Goal: Information Seeking & Learning: Find contact information

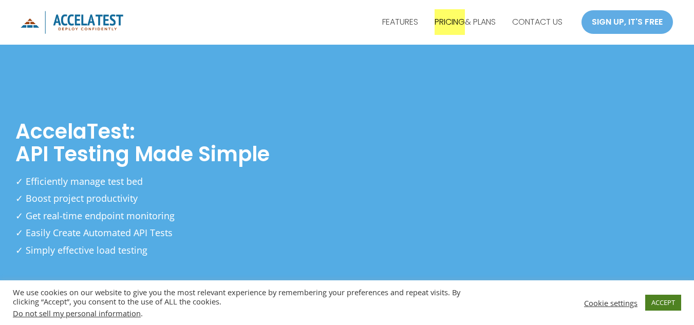
drag, startPoint x: 663, startPoint y: 301, endPoint x: 638, endPoint y: 289, distance: 28.0
click at [662, 300] on link "ACCEPT" at bounding box center [663, 303] width 36 height 16
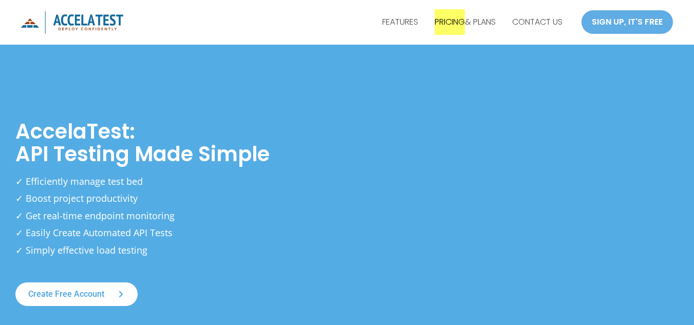
click at [174, 16] on div at bounding box center [132, 23] width 223 height 40
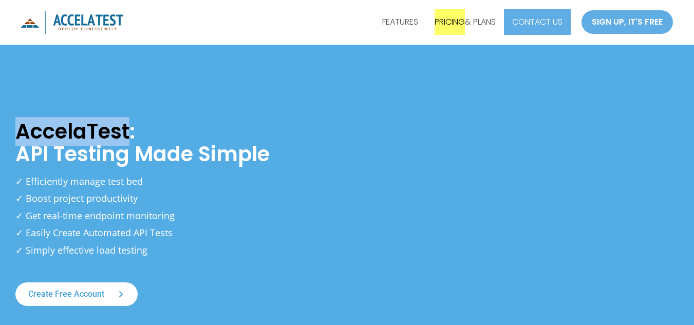
click at [552, 21] on link "CONTACT US" at bounding box center [537, 22] width 67 height 26
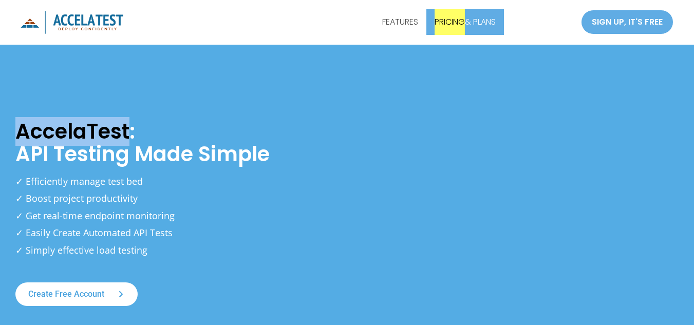
click at [475, 21] on link "PRICING & PLANS" at bounding box center [465, 22] width 78 height 26
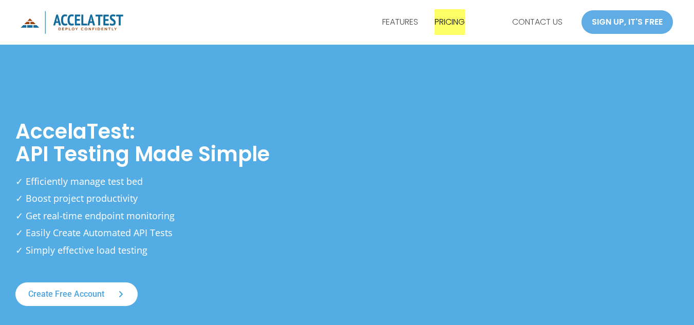
click at [301, 135] on h1 "AccelaTest: API Testing Made Simple" at bounding box center [176, 142] width 322 height 45
click at [402, 20] on link "FEATURES" at bounding box center [400, 22] width 52 height 26
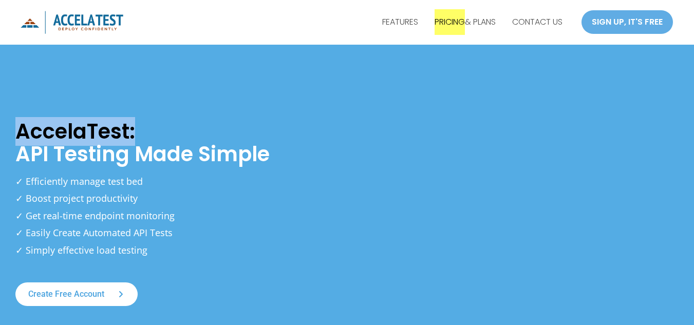
drag, startPoint x: 10, startPoint y: 139, endPoint x: 84, endPoint y: 150, distance: 74.4
click at [171, 134] on div "AccelaTest: API Testing Made Simple ✓ Efficiently manage test bed ✓ Boost proje…" at bounding box center [176, 206] width 342 height 209
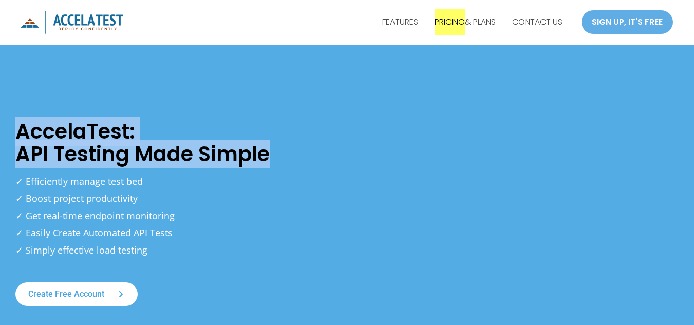
drag, startPoint x: 96, startPoint y: 157, endPoint x: 277, endPoint y: 158, distance: 181.8
click at [277, 158] on div "AccelaTest: API Testing Made Simple ✓ Efficiently manage test bed ✓ Boost proje…" at bounding box center [176, 206] width 342 height 209
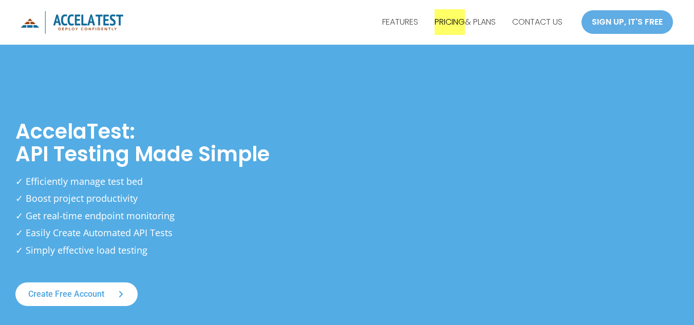
click at [189, 205] on p "✓ Efficiently manage test bed ✓ Boost project productivity ✓ Get real-time endp…" at bounding box center [134, 216] width 239 height 86
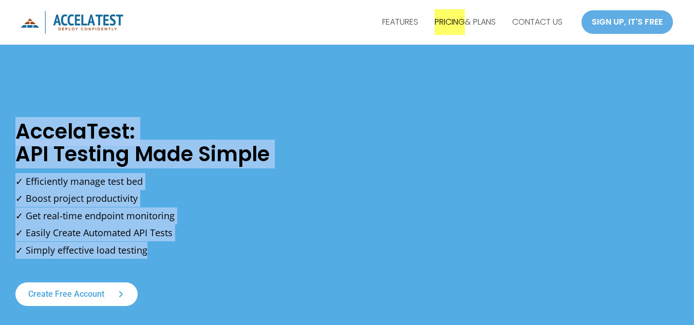
drag, startPoint x: 5, startPoint y: 193, endPoint x: 166, endPoint y: 256, distance: 173.4
click at [166, 256] on div "AccelaTest: API Testing Made Simple ✓ Efficiently manage test bed ✓ Boost proje…" at bounding box center [176, 206] width 342 height 209
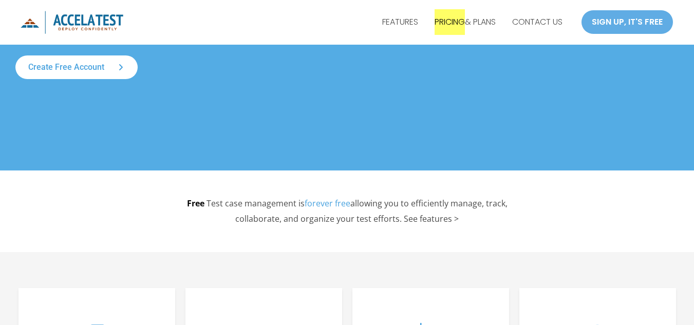
scroll to position [308, 0]
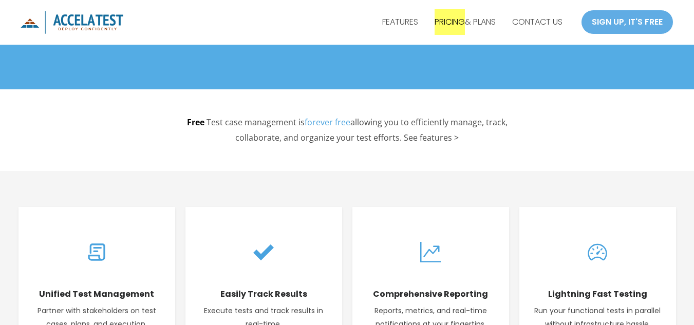
drag, startPoint x: 193, startPoint y: 117, endPoint x: 422, endPoint y: 151, distance: 231.6
click at [464, 146] on div "Free Test case management is forever free allowing you to efficiently manage, t…" at bounding box center [347, 130] width 694 height 82
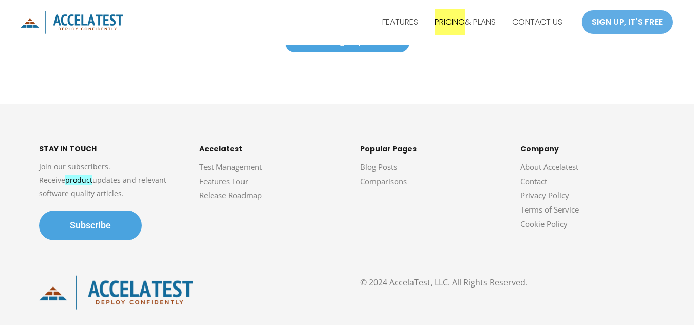
scroll to position [1798, 0]
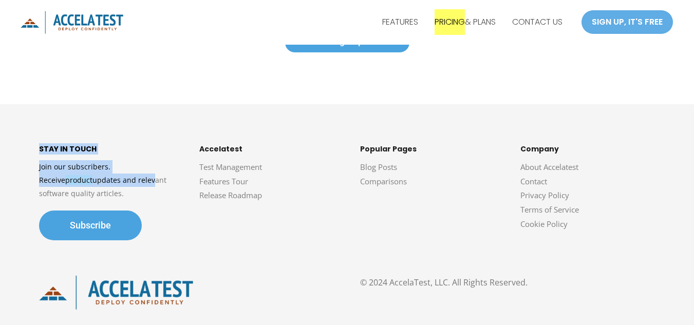
drag, startPoint x: 32, startPoint y: 172, endPoint x: 136, endPoint y: 188, distance: 105.1
click at [105, 188] on div "STAY IN TOUCH Join our subscribers. Receive product updates and relevant softwa…" at bounding box center [347, 192] width 694 height 99
click at [373, 172] on link "Blog Posts" at bounding box center [378, 167] width 37 height 10
click at [375, 185] on link "Comparisons" at bounding box center [383, 181] width 47 height 10
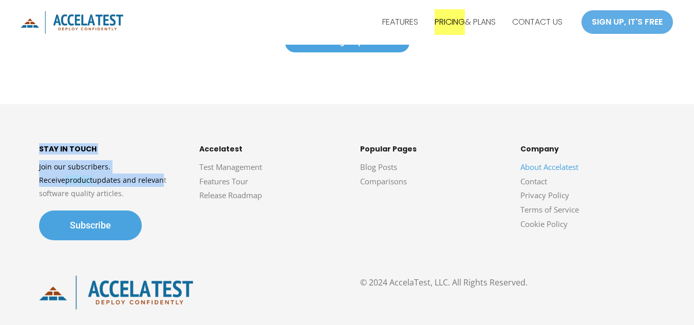
click at [527, 165] on link "About Accelatest" at bounding box center [549, 167] width 58 height 10
click at [536, 179] on link "Contact" at bounding box center [533, 181] width 27 height 10
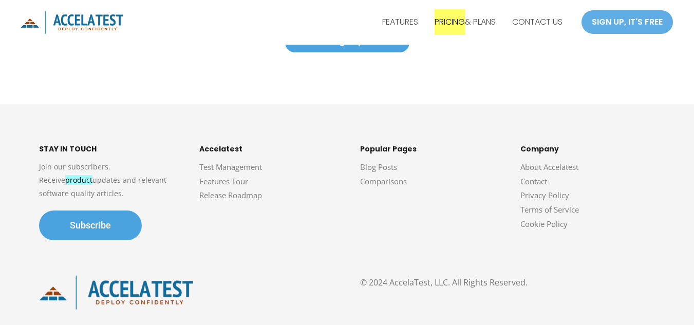
click at [343, 258] on div "© 2024 AccelaTest, LLC. All Rights Reserved." at bounding box center [347, 288] width 694 height 73
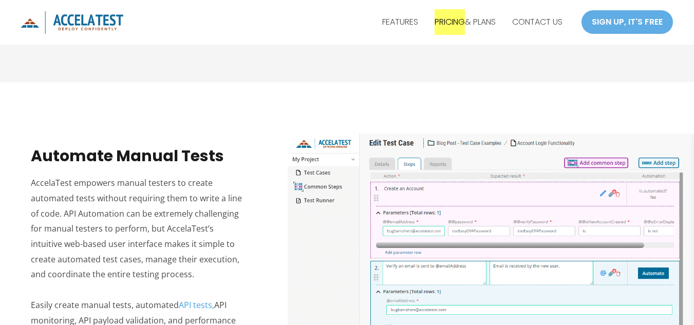
scroll to position [0, 0]
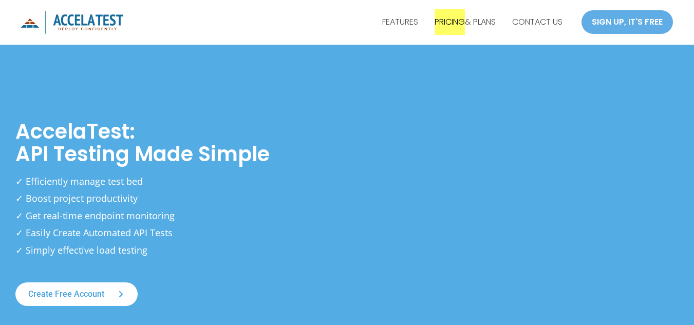
click at [306, 67] on div "AccelaTest: API Testing Made Simple ✓ Efficiently manage test bed ✓ Boost proje…" at bounding box center [347, 218] width 694 height 360
click at [478, 22] on link "PRICING & PLANS" at bounding box center [465, 22] width 78 height 26
click at [414, 18] on link "FEATURES" at bounding box center [400, 22] width 52 height 26
click at [177, 42] on div at bounding box center [132, 23] width 223 height 40
drag, startPoint x: 143, startPoint y: 126, endPoint x: 161, endPoint y: 141, distance: 23.7
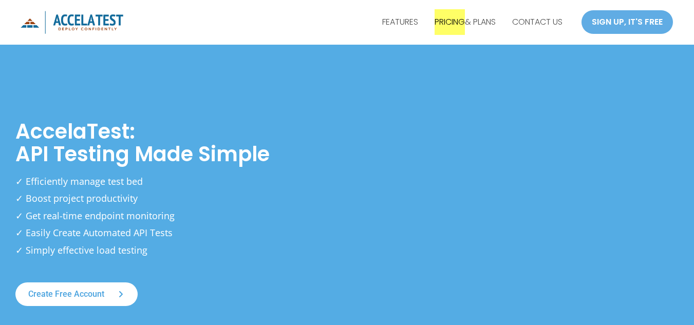
click at [143, 126] on h1 "AccelaTest: API Testing Made Simple" at bounding box center [176, 142] width 322 height 45
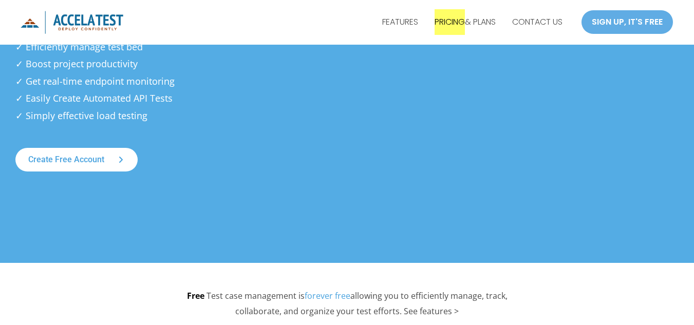
scroll to position [51, 0]
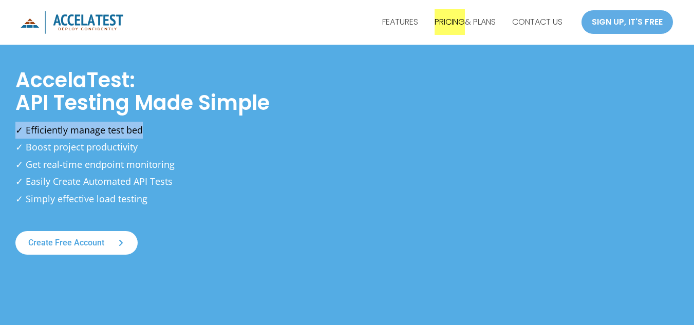
drag, startPoint x: 43, startPoint y: 133, endPoint x: 399, endPoint y: 133, distance: 355.9
click at [138, 131] on p "✓ Efficiently manage test bed ✓ Boost project productivity ✓ Get real-time endp…" at bounding box center [134, 165] width 239 height 86
copy p "✓ Efficiently manage test bed"
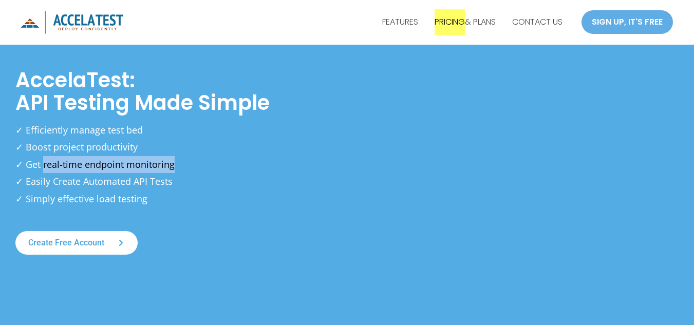
drag, startPoint x: 39, startPoint y: 166, endPoint x: 174, endPoint y: 167, distance: 135.6
click at [174, 167] on p "✓ Efficiently manage test bed ✓ Boost project productivity ✓ Get real-time endp…" at bounding box center [134, 165] width 239 height 86
copy p "real-time endpoint monitoring"
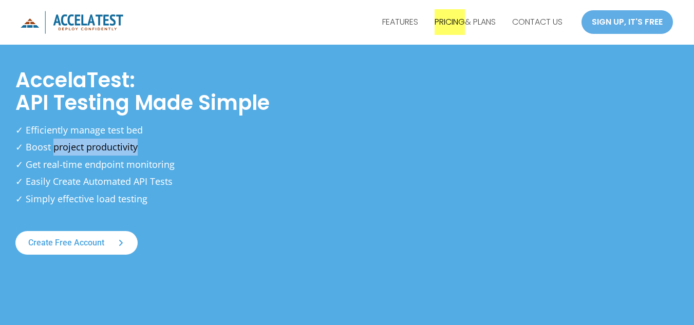
copy p "project productivity"
drag, startPoint x: 49, startPoint y: 146, endPoint x: 135, endPoint y: 145, distance: 85.8
click at [135, 145] on p "✓ Efficiently manage test bed ✓ Boost project productivity ✓ Get real-time endp…" at bounding box center [134, 165] width 239 height 86
click at [24, 146] on p "✓ Efficiently manage test bed ✓ Boost project productivity ✓ Get real-time endp…" at bounding box center [134, 165] width 239 height 86
drag, startPoint x: 24, startPoint y: 146, endPoint x: 700, endPoint y: 184, distance: 677.5
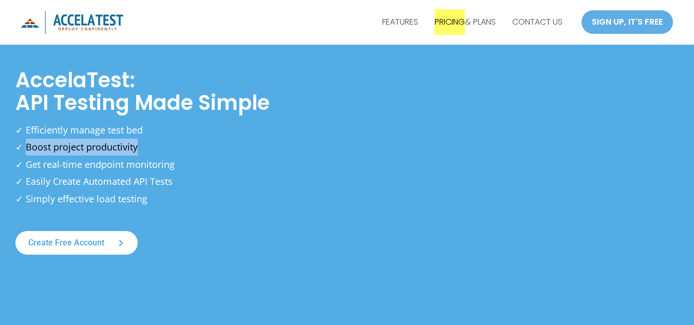
click at [148, 148] on p "✓ Efficiently manage test bed ✓ Boost project productivity ✓ Get real-time endp…" at bounding box center [134, 165] width 239 height 86
copy p "Boost project productivity"
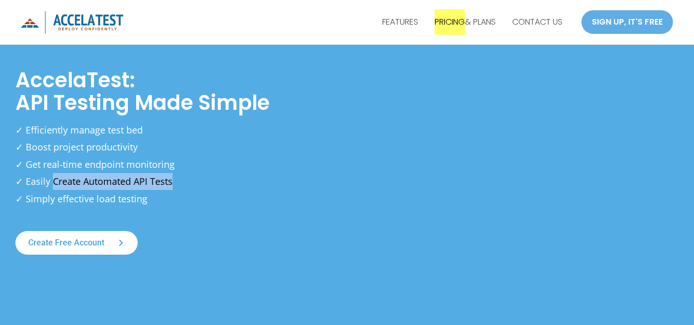
drag, startPoint x: 48, startPoint y: 181, endPoint x: 180, endPoint y: 181, distance: 132.5
click at [170, 182] on p "✓ Efficiently manage test bed ✓ Boost project productivity ✓ Get real-time endp…" at bounding box center [134, 165] width 239 height 86
copy p "Create Automated API Tests"
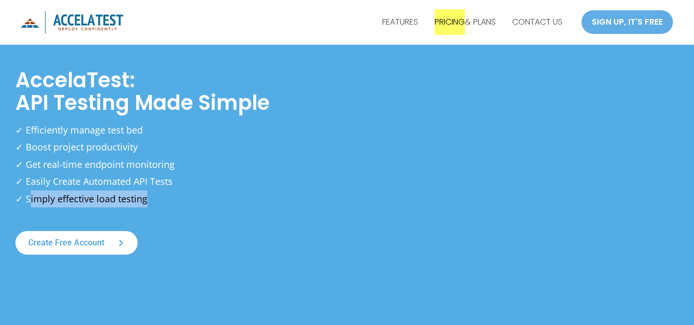
drag, startPoint x: 24, startPoint y: 199, endPoint x: 357, endPoint y: 210, distance: 333.0
click at [154, 201] on p "✓ Efficiently manage test bed ✓ Boost project productivity ✓ Get real-time endp…" at bounding box center [134, 165] width 239 height 86
copy p "imply effective load testing"
click at [89, 169] on p "✓ Efficiently manage test bed ✓ Boost project productivity ✓ Get real-time endp…" at bounding box center [134, 165] width 239 height 86
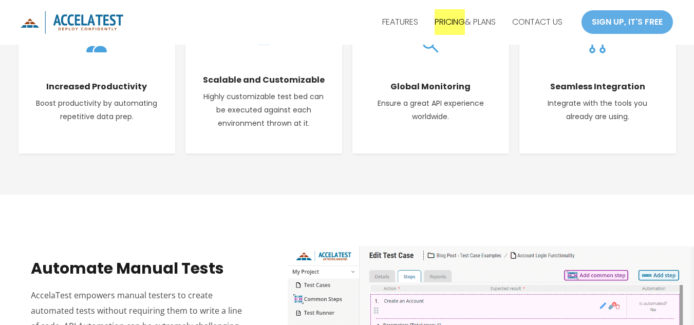
scroll to position [719, 0]
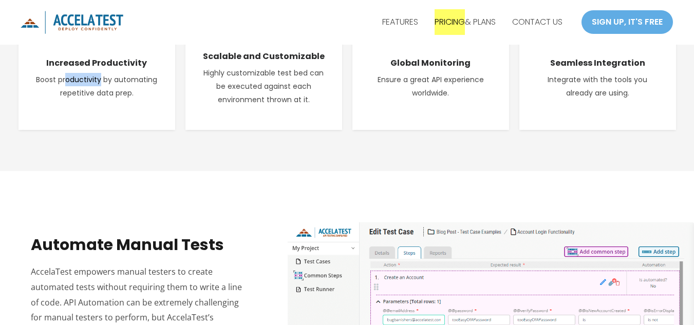
drag, startPoint x: 88, startPoint y: 81, endPoint x: 99, endPoint y: 83, distance: 10.9
click at [99, 83] on p "Boost productivity by automating repetitive data prep." at bounding box center [97, 86] width 126 height 27
click at [79, 90] on p "Boost productivity by automating repetitive data prep." at bounding box center [97, 86] width 126 height 27
click at [74, 82] on p "Boost productivity by automating repetitive data prep." at bounding box center [97, 86] width 126 height 27
click at [77, 79] on p "Boost productivity by automating repetitive data prep." at bounding box center [97, 86] width 126 height 27
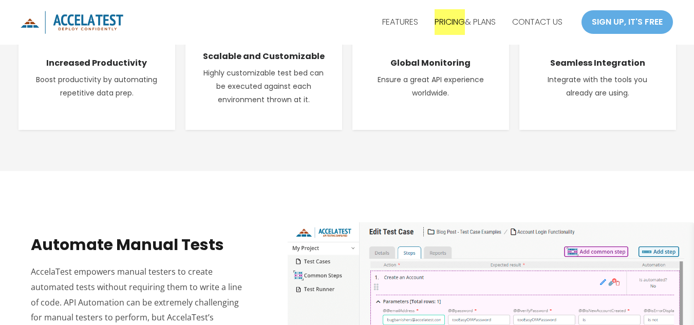
click at [78, 82] on p "Boost productivity by automating repetitive data prep." at bounding box center [97, 86] width 126 height 27
copy p "productivity"
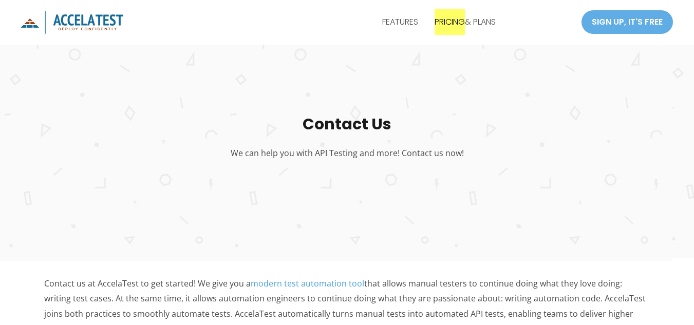
click at [276, 30] on div "FEATURES PRICING & PLANS CONTACT US SIGN UP, IT'S FREE SIGN UP, IT'S FREE" at bounding box center [464, 23] width 420 height 40
click at [436, 105] on div "Contact Us We can help you with API Testing and more! Contact us now!" at bounding box center [347, 149] width 694 height 223
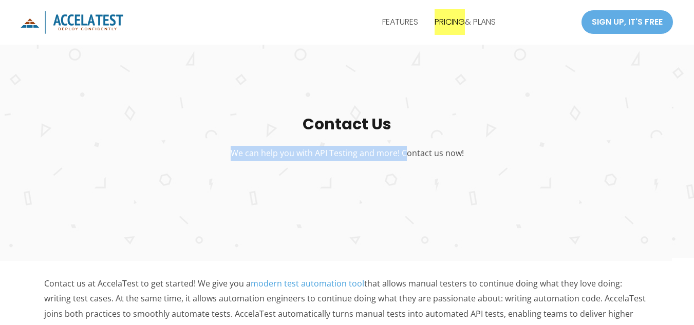
drag, startPoint x: 223, startPoint y: 149, endPoint x: 360, endPoint y: 197, distance: 145.2
click at [404, 152] on p "We can help you with API Testing and more! Contact us now!" at bounding box center [347, 153] width 694 height 15
click at [353, 197] on div "Contact Us We can help you with API Testing and more! Contact us now!" at bounding box center [347, 149] width 694 height 223
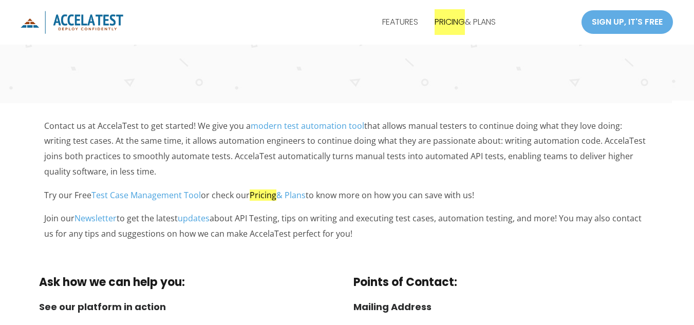
scroll to position [308, 0]
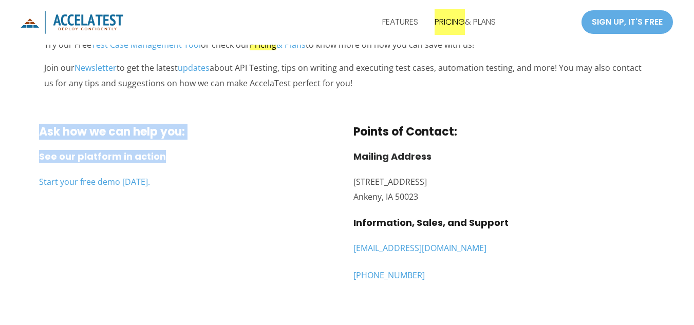
drag, startPoint x: 84, startPoint y: 130, endPoint x: 227, endPoint y: 153, distance: 145.1
click at [227, 153] on div "Ask how we can help you: See our platform in action Start your free demo today." at bounding box center [190, 208] width 302 height 166
click at [326, 161] on h2 "See our platform in action" at bounding box center [190, 156] width 302 height 11
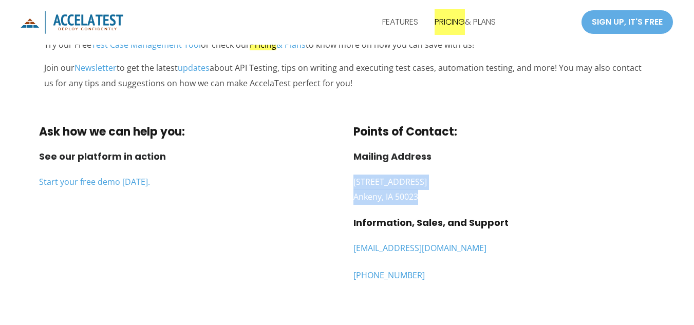
drag, startPoint x: 388, startPoint y: 183, endPoint x: 454, endPoint y: 198, distance: 67.3
click at [454, 198] on p "1011 N Ankeny Blvd, #541 Ankeny, IA 50023" at bounding box center [504, 190] width 302 height 30
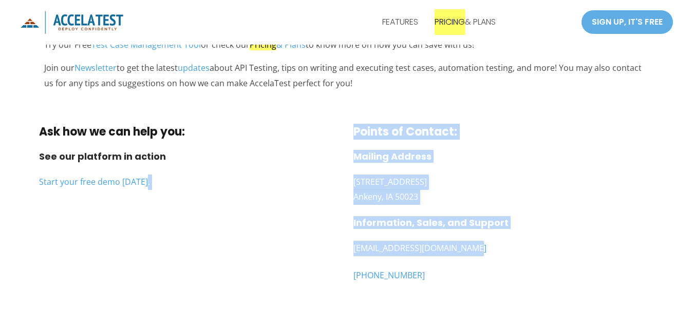
drag, startPoint x: 338, startPoint y: 246, endPoint x: 473, endPoint y: 264, distance: 135.8
click at [497, 250] on div "Ask how we can help you: See our platform in action Start your free demo today.…" at bounding box center [347, 208] width 616 height 166
drag, startPoint x: 448, startPoint y: 272, endPoint x: 310, endPoint y: 277, distance: 137.8
click at [311, 278] on div "Ask how we can help you: See our platform in action Start your free demo today.…" at bounding box center [347, 208] width 616 height 166
click at [295, 265] on div "Ask how we can help you: See our platform in action Start your free demo today." at bounding box center [190, 208] width 302 height 166
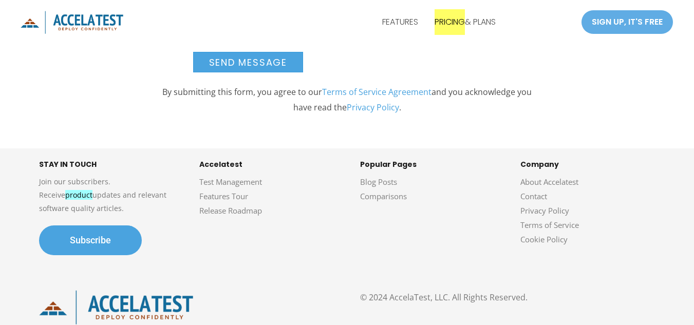
scroll to position [849, 0]
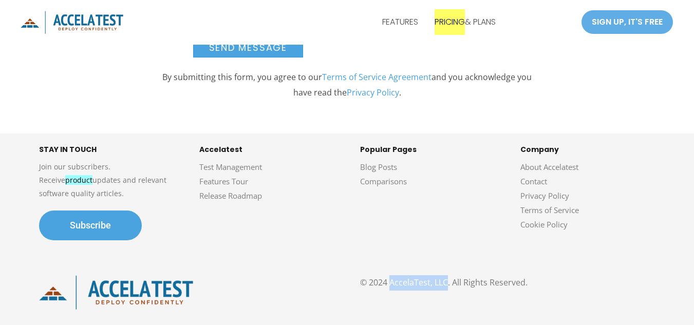
drag, startPoint x: 391, startPoint y: 284, endPoint x: 448, endPoint y: 282, distance: 56.5
click at [448, 282] on p "© 2024 AccelaTest, LLC. All Rights Reserved." at bounding box center [507, 282] width 295 height 15
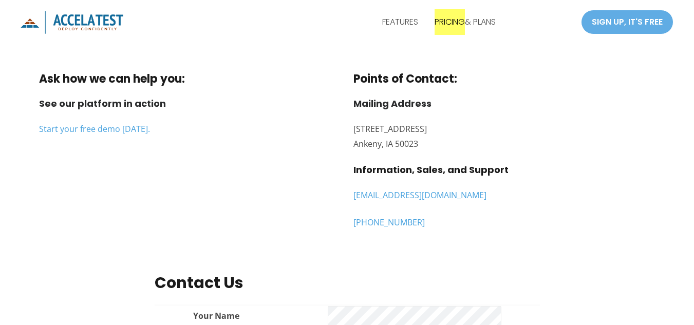
scroll to position [284, 0]
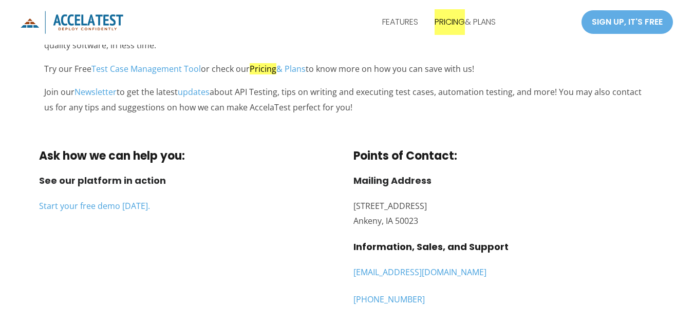
click at [658, 162] on div "Ask how we can help you: See our platform in action Start your free demo today.…" at bounding box center [347, 239] width 694 height 201
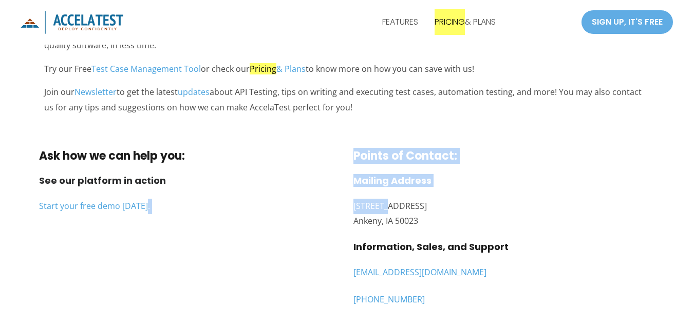
drag, startPoint x: 349, startPoint y: 205, endPoint x: 385, endPoint y: 204, distance: 36.5
click at [385, 204] on div "Ask how we can help you: See our platform in action Start your free demo today.…" at bounding box center [347, 232] width 616 height 166
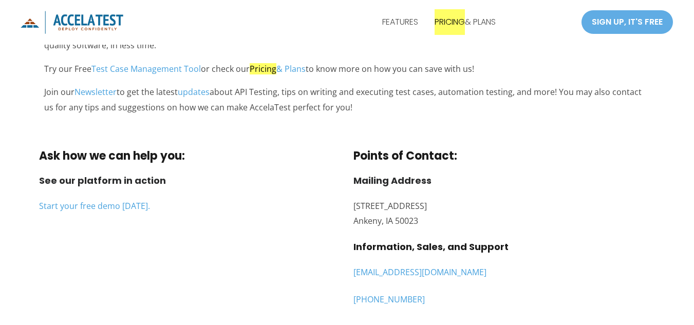
click at [414, 203] on p "1011 N Ankeny Blvd, #541 Ankeny, IA 50023" at bounding box center [504, 214] width 302 height 30
drag, startPoint x: 427, startPoint y: 205, endPoint x: 395, endPoint y: 206, distance: 31.9
click at [351, 210] on div "Ask how we can help you: See our platform in action Start your free demo today.…" at bounding box center [347, 232] width 616 height 166
copy p "1011 N Ankeny Blvd"
click at [430, 215] on p "1011 N Ankeny Blvd, #541 Ankeny, IA 50023" at bounding box center [504, 214] width 302 height 30
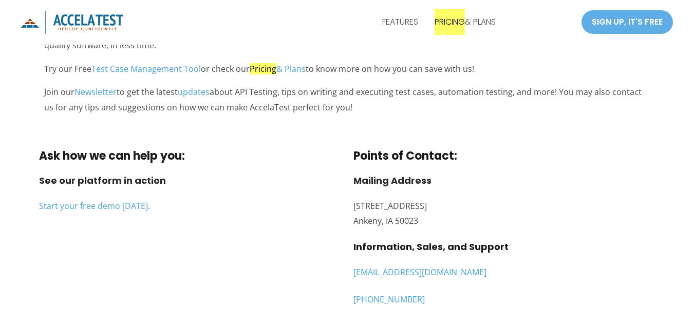
drag, startPoint x: 436, startPoint y: 207, endPoint x: 459, endPoint y: 207, distance: 23.1
click at [459, 207] on p "1011 N Ankeny Blvd, #541 Ankeny, IA 50023" at bounding box center [504, 214] width 302 height 30
copy p "#541"
click at [357, 223] on p "1011 N Ankeny Blvd, #541 Ankeny, IA 50023" at bounding box center [504, 214] width 302 height 30
click at [363, 223] on p "1011 N Ankeny Blvd, #541 Ankeny, IA 50023" at bounding box center [504, 214] width 302 height 30
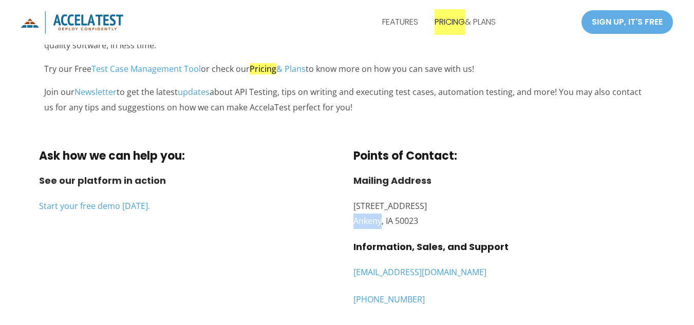
click at [363, 223] on p "1011 N Ankeny Blvd, #541 Ankeny, IA 50023" at bounding box center [504, 214] width 302 height 30
copy p "Ankeny"
drag, startPoint x: 432, startPoint y: 223, endPoint x: 668, endPoint y: 243, distance: 236.6
click at [404, 229] on p "1011 N Ankeny Blvd, #541 Ankeny, IA 50023" at bounding box center [504, 214] width 302 height 30
copy p "50023"
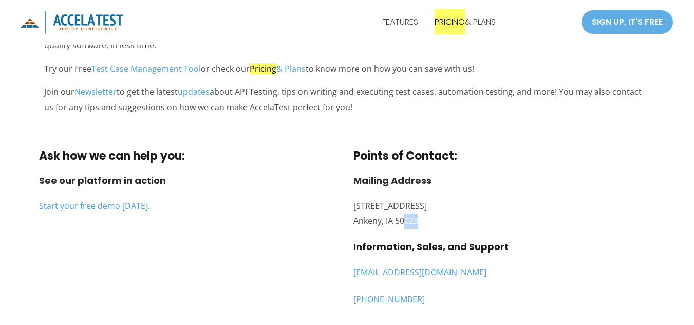
copy p "023"
click at [395, 235] on div "Points of Contact: Mailing Address 1011 N Ankeny Blvd, #541 Ankeny, IA 50023 In…" at bounding box center [504, 232] width 302 height 166
drag, startPoint x: 437, startPoint y: 217, endPoint x: 395, endPoint y: 218, distance: 41.6
click at [395, 218] on p "1011 N Ankeny Blvd, #541 Ankeny, IA 50023" at bounding box center [504, 214] width 302 height 30
copy p "50023"
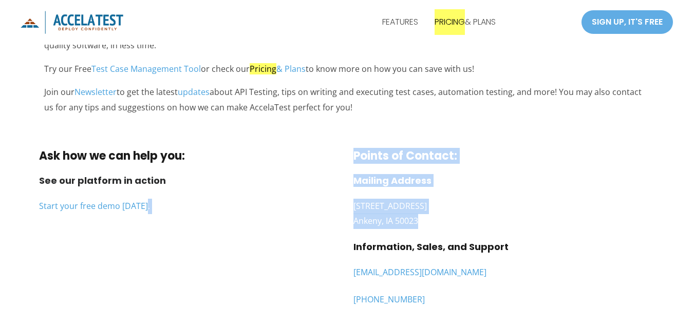
drag, startPoint x: 331, startPoint y: 225, endPoint x: 418, endPoint y: 228, distance: 86.8
click at [418, 228] on div "Ask how we can help you: See our platform in action Start your free demo today.…" at bounding box center [347, 232] width 616 height 166
click at [420, 225] on p "1011 N Ankeny Blvd, #541 Ankeny, IA 50023" at bounding box center [504, 214] width 302 height 30
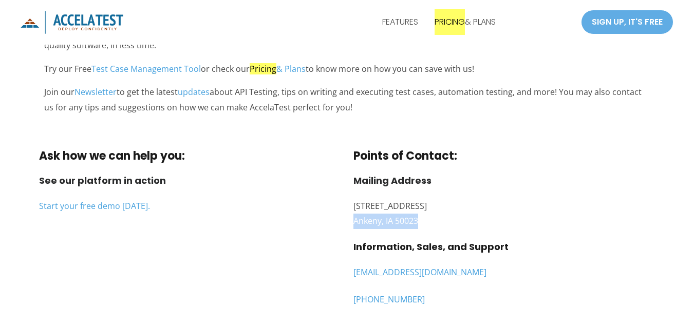
drag, startPoint x: 422, startPoint y: 221, endPoint x: 355, endPoint y: 222, distance: 66.3
click at [355, 222] on p "1011 N Ankeny Blvd, #541 Ankeny, IA 50023" at bounding box center [504, 214] width 302 height 30
click at [431, 196] on div "Points of Contact: Mailing Address 1011 N Ankeny Blvd, #541 Ankeny, IA 50023 In…" at bounding box center [504, 232] width 302 height 166
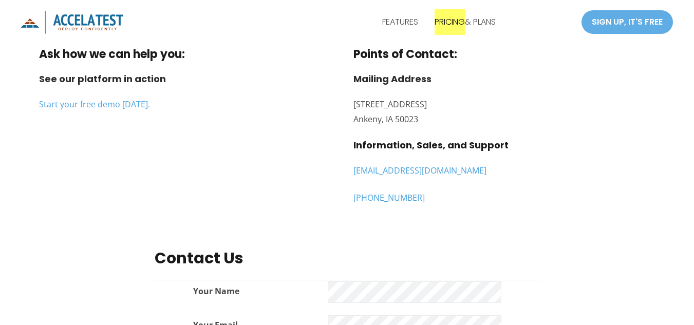
scroll to position [387, 0]
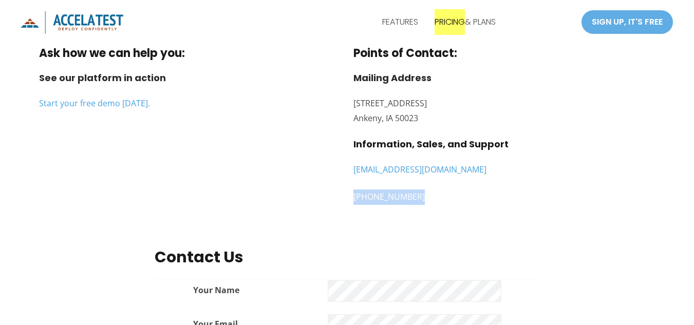
drag, startPoint x: 361, startPoint y: 199, endPoint x: 352, endPoint y: 199, distance: 8.7
click at [352, 199] on div "Ask how we can help you: See our platform in action Start your free demo today.…" at bounding box center [347, 130] width 616 height 166
copy link "1.515.412.0772"
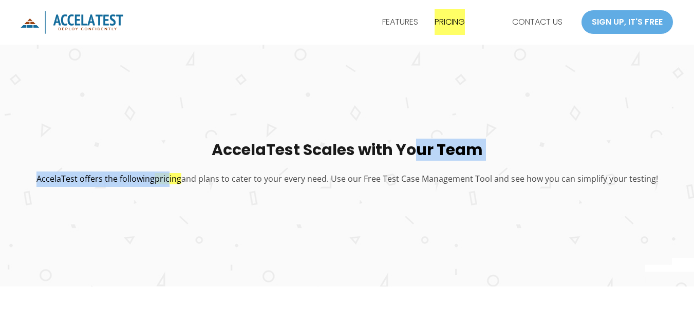
drag, startPoint x: 172, startPoint y: 162, endPoint x: 411, endPoint y: 147, distance: 240.3
click at [411, 147] on div "AccelaTest Scales with Your Team AccelaTest offers the following pricing and pl…" at bounding box center [347, 168] width 694 height 54
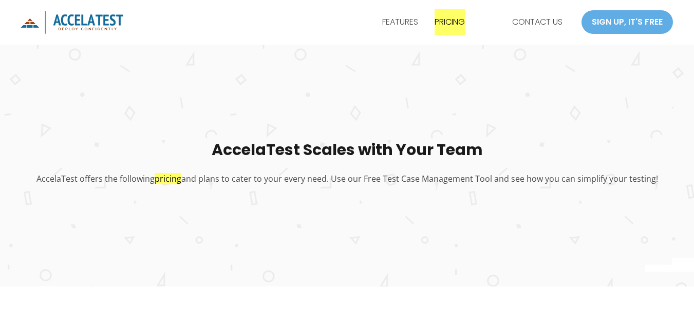
click at [351, 177] on p "AccelaTest offers the following pricing and plans to cater to your every need. …" at bounding box center [347, 179] width 694 height 15
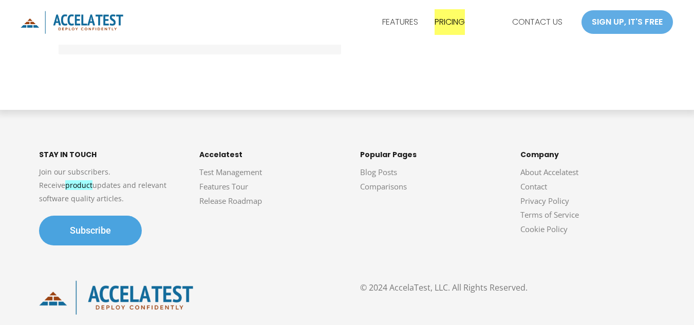
scroll to position [1103, 0]
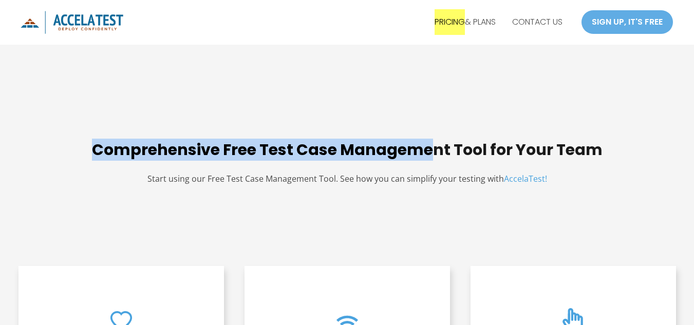
drag, startPoint x: 89, startPoint y: 155, endPoint x: 440, endPoint y: 152, distance: 351.3
click at [435, 147] on h2 "Comprehensive Free Test Case Management Tool for Your Team" at bounding box center [347, 150] width 694 height 18
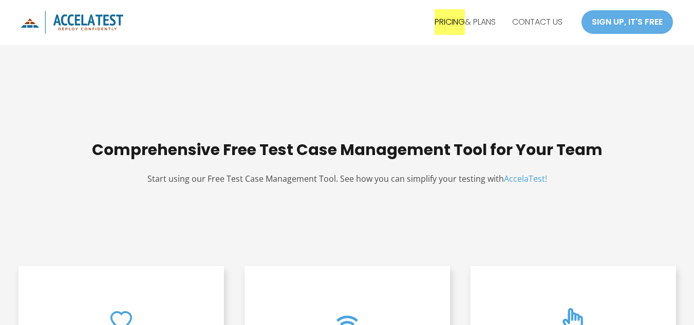
click at [448, 176] on p "Start using our Free Test Case Management Tool. See how you can simplify your t…" at bounding box center [347, 179] width 694 height 15
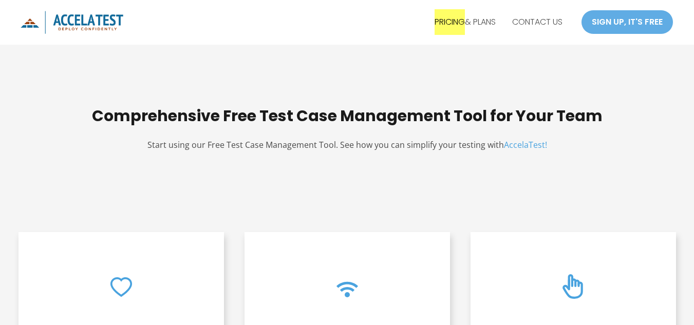
scroll to position [51, 0]
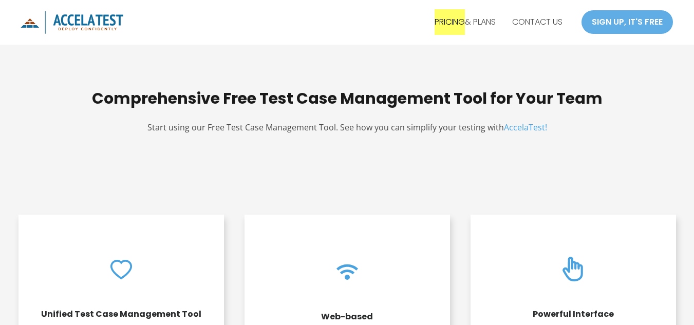
drag, startPoint x: 312, startPoint y: 176, endPoint x: 290, endPoint y: 174, distance: 22.2
click at [312, 176] on div "Comprehensive Free Test Case Management Tool for Your Team Start using our Free…" at bounding box center [347, 85] width 694 height 197
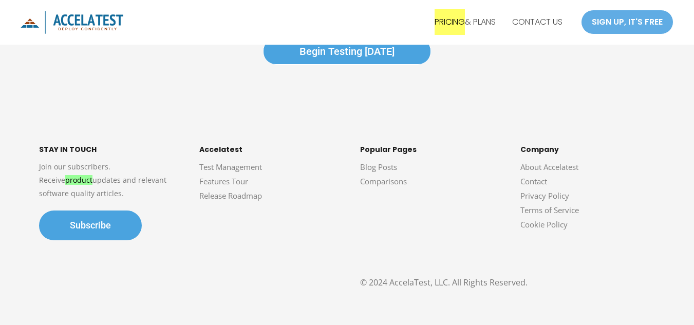
scroll to position [1579, 0]
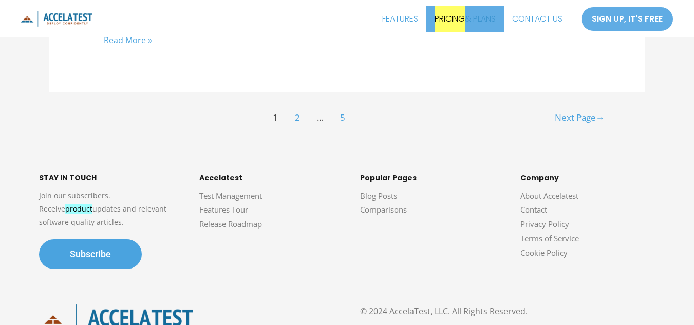
scroll to position [4767, 0]
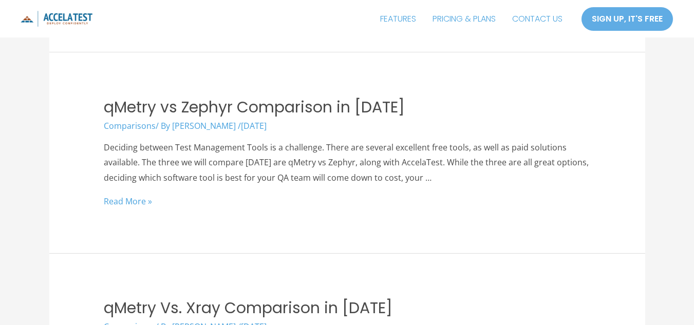
scroll to position [2573, 0]
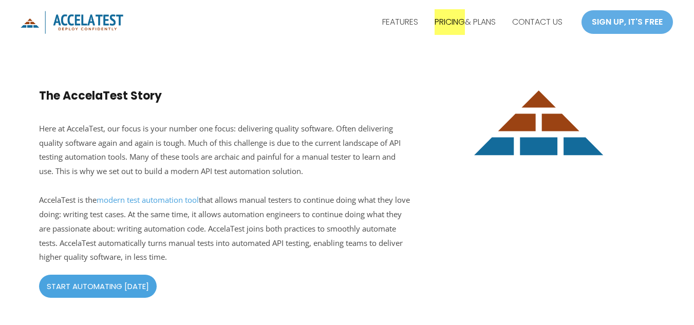
click at [1, 72] on div "The AccelaTest Story Here at AccelaTest, our focus is your number one focus: de…" at bounding box center [347, 188] width 694 height 300
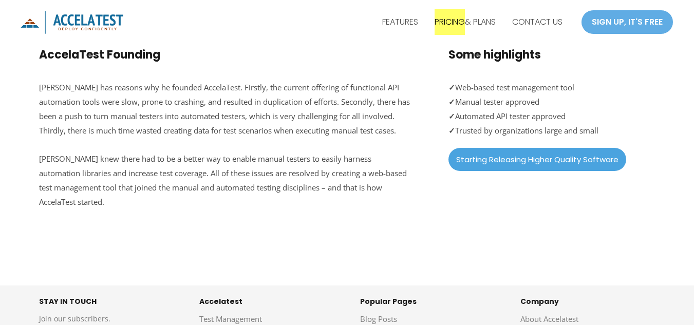
scroll to position [360, 0]
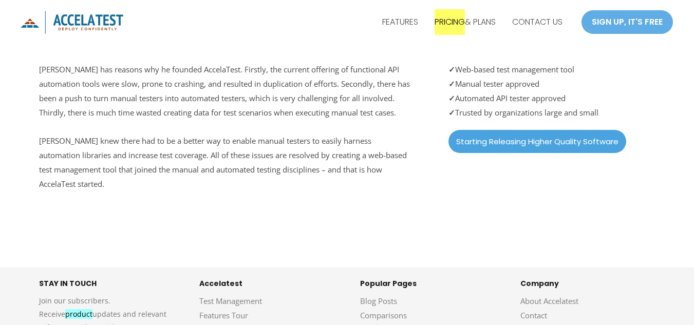
drag, startPoint x: 638, startPoint y: 256, endPoint x: 530, endPoint y: 306, distance: 119.5
click at [638, 256] on div "AccelaTest Founding [PERSON_NAME] has reasons why he founded AccelaTest. Firstl…" at bounding box center [347, 122] width 694 height 289
drag, startPoint x: 33, startPoint y: 119, endPoint x: 190, endPoint y: 118, distance: 156.1
click at [33, 118] on div "AccelaTest Founding Jacob Gunsolly has reasons why he founded AccelaTest. First…" at bounding box center [347, 122] width 694 height 289
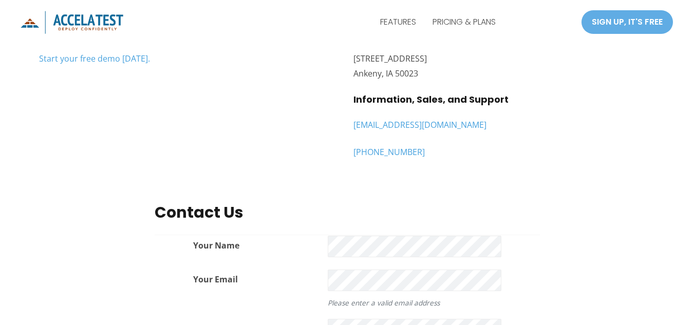
scroll to position [308, 0]
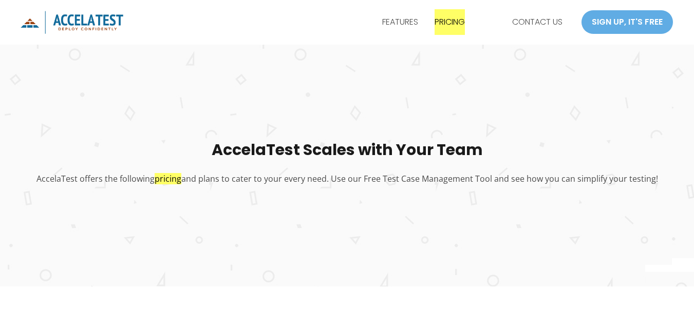
scroll to position [816, 0]
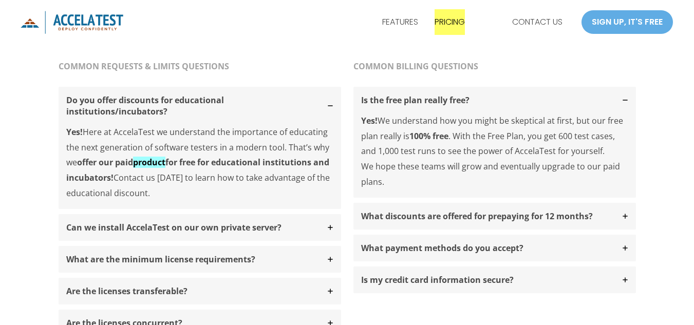
click at [579, 52] on div "COMMON REQUESTS & LIMITS QUESTIONS Do you offer discounts for educational insti…" at bounding box center [347, 200] width 616 height 303
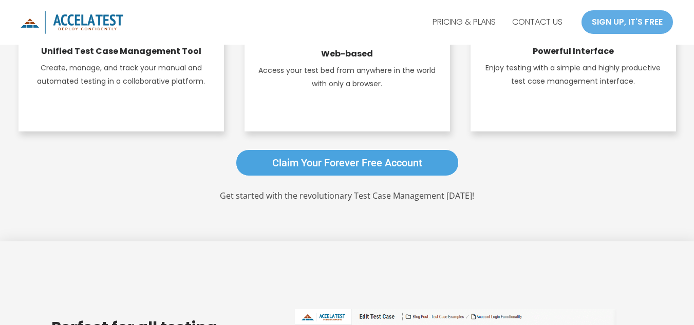
scroll to position [662, 0]
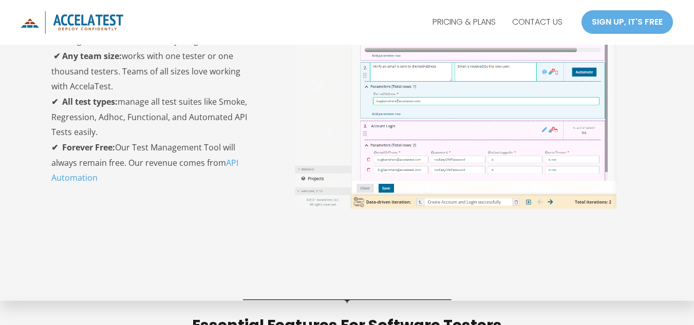
drag, startPoint x: 693, startPoint y: 149, endPoint x: 671, endPoint y: -20, distance: 170.9
click at [671, 0] on html "Skip to content FEATURES PRICING & PLANS CONTACT US SIGN UP, IT'S FREE SIGN UP,…" at bounding box center [347, 290] width 694 height 1905
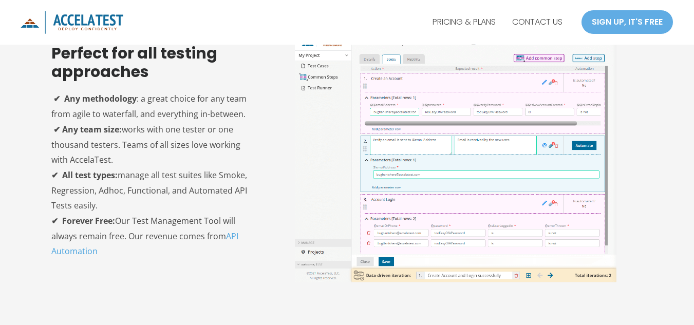
scroll to position [0, 0]
